Goal: Task Accomplishment & Management: Manage account settings

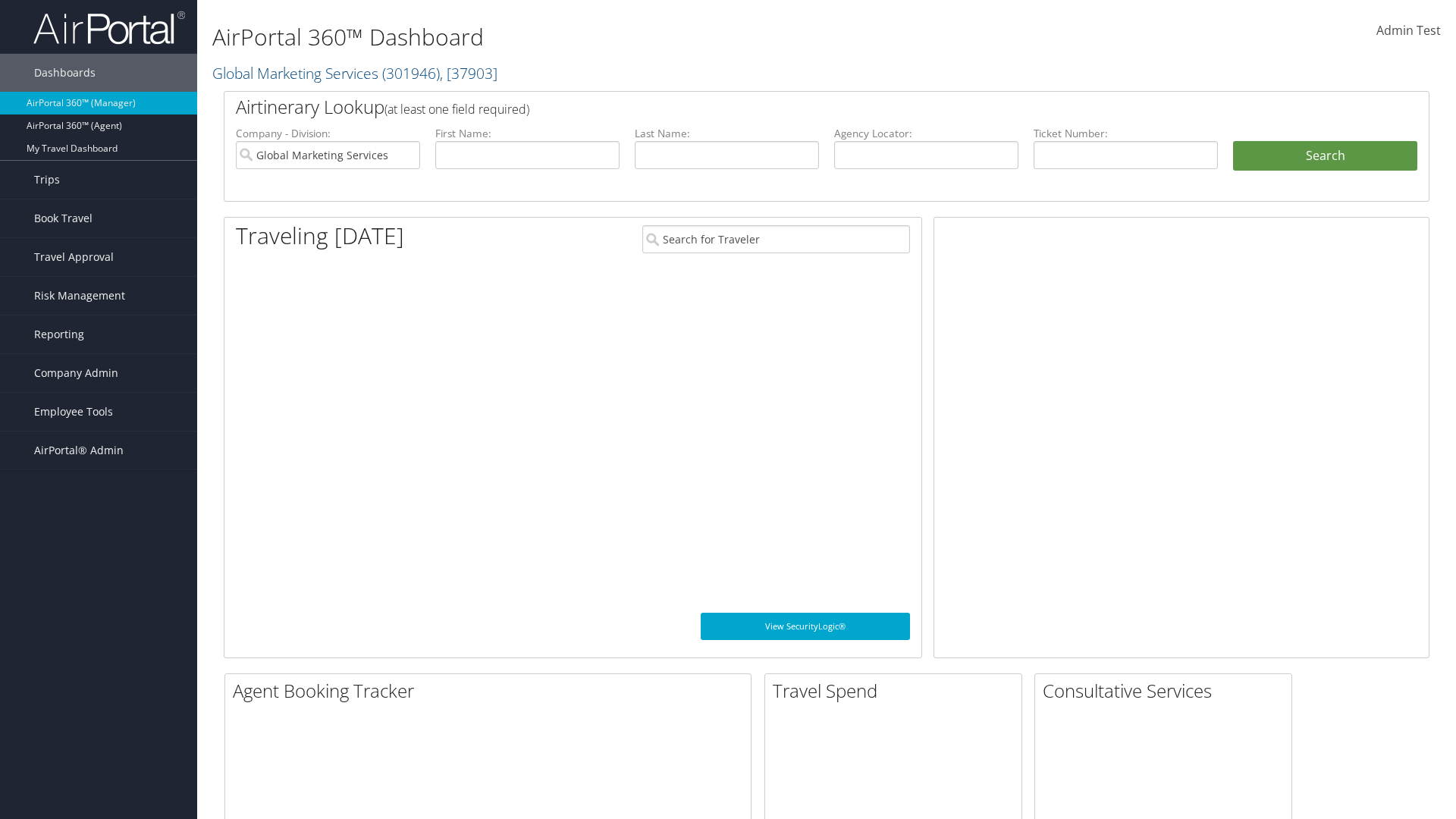
click at [99, 373] on span "Company Admin" at bounding box center [76, 373] width 84 height 38
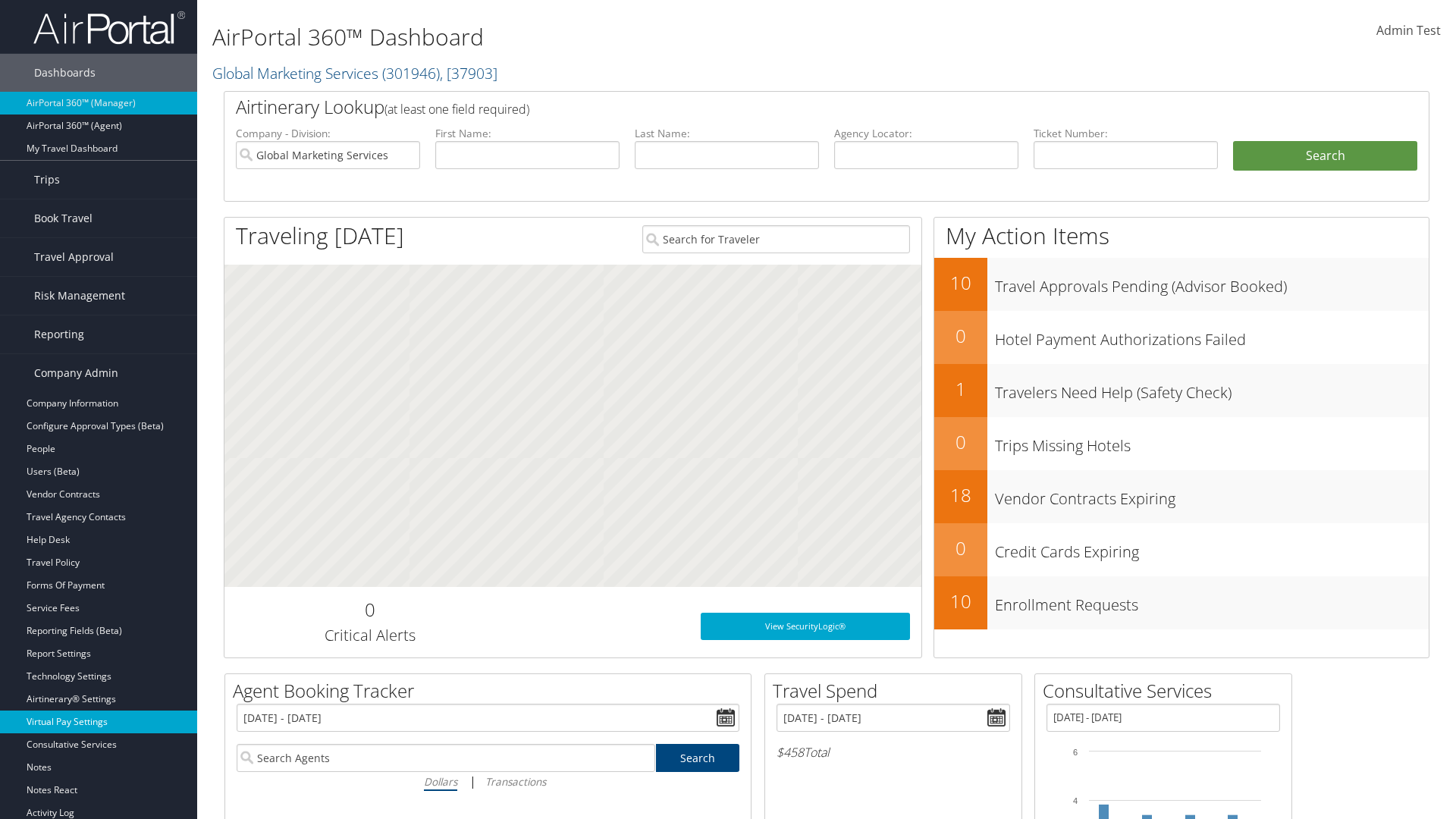
click at [99, 722] on link "Virtual Pay Settings" at bounding box center [98, 722] width 197 height 23
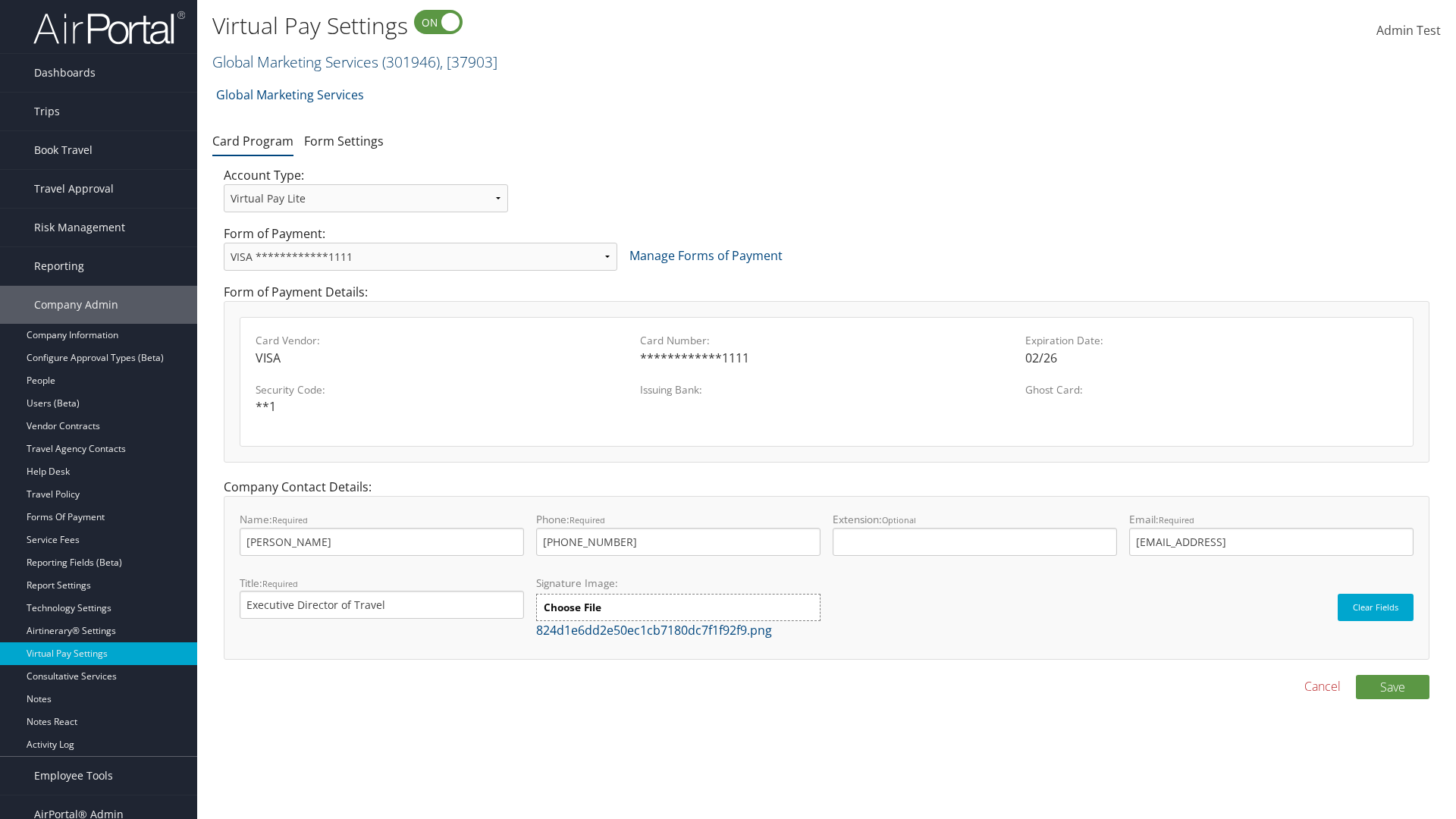
click at [294, 62] on link "Global Marketing Services ( 301946 ) , [ 37903 ]" at bounding box center [354, 62] width 285 height 21
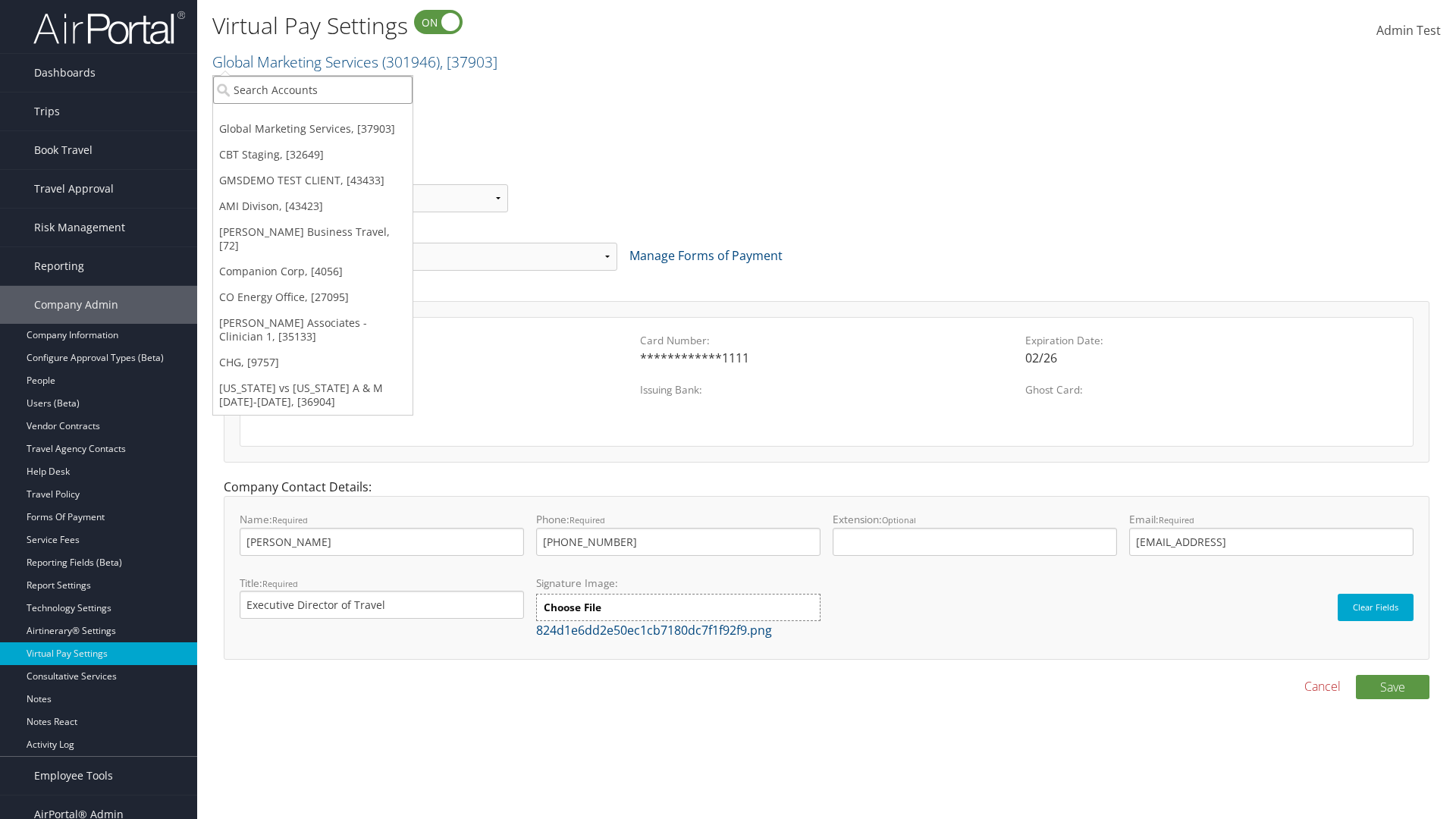
click at [313, 90] on input "search" at bounding box center [313, 90] width 199 height 28
type input "GMSDEMO TEST CLIENT"
click at [354, 117] on div "GMSDEMO TEST CLIENT (GMSDEMOCHILDR), [43433]" at bounding box center [354, 118] width 300 height 14
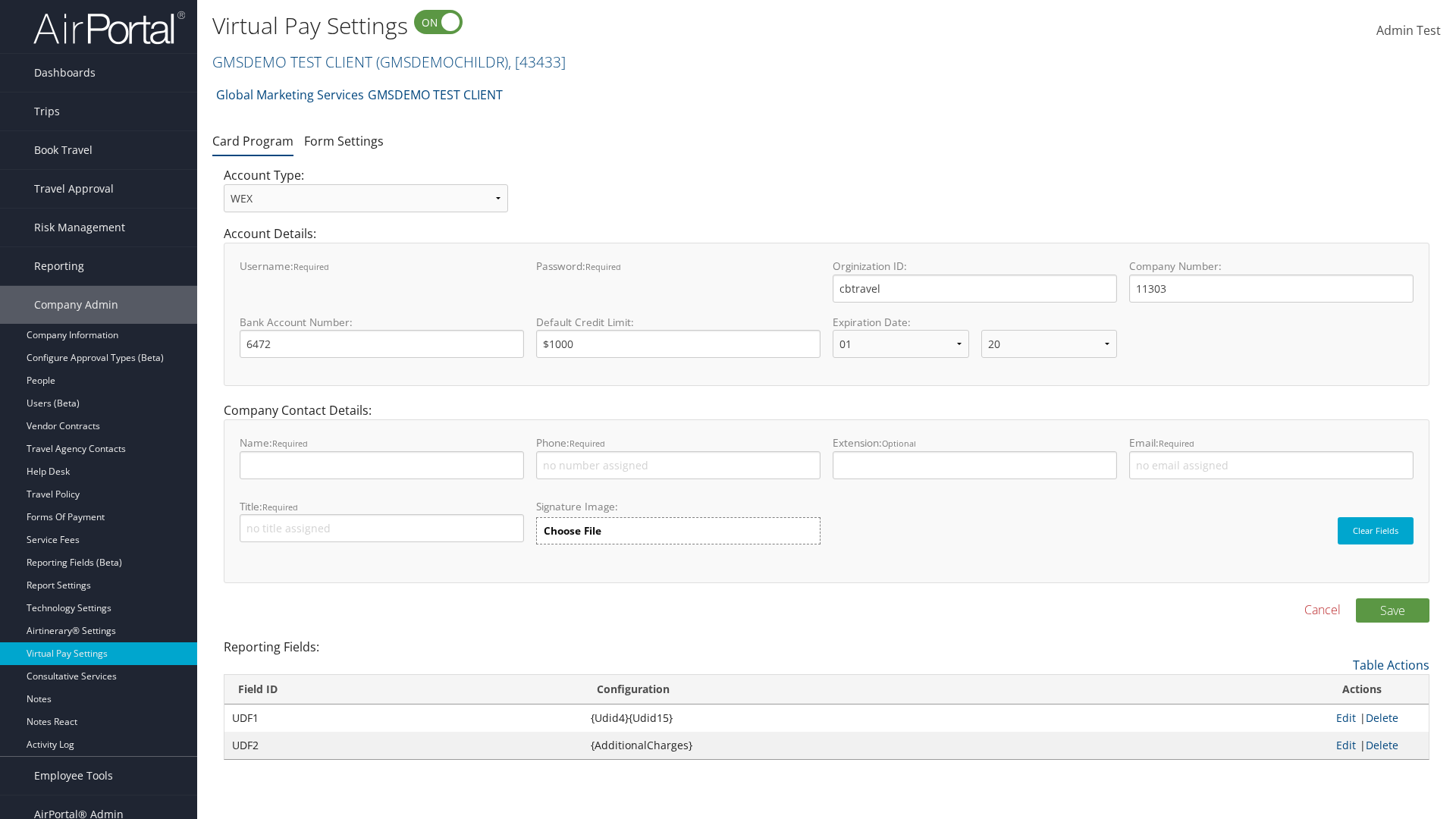
select select "20"
select select "0"
